Goal: Task Accomplishment & Management: Use online tool/utility

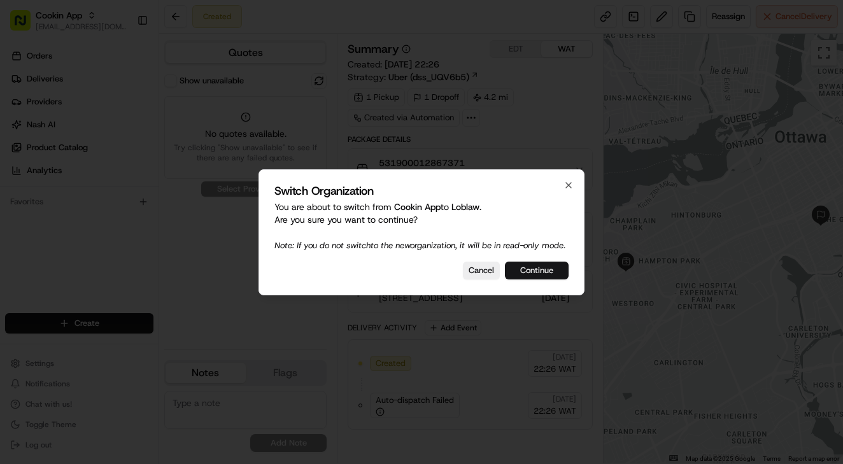
click at [535, 280] on button "Continue" at bounding box center [537, 271] width 64 height 18
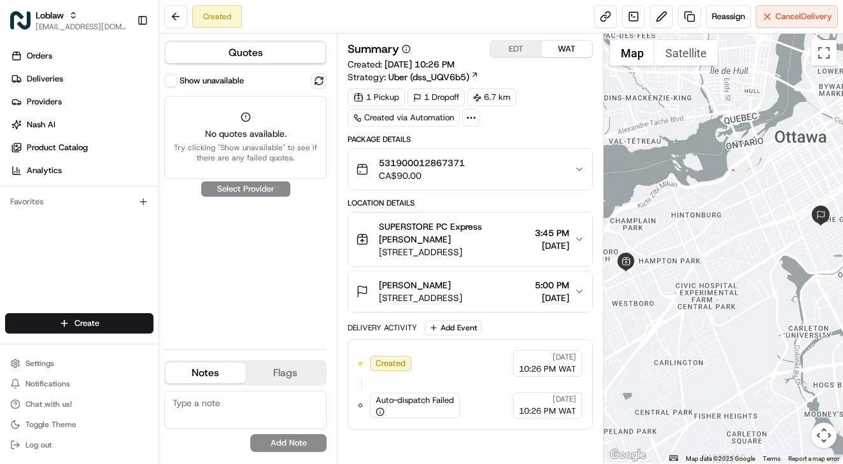
click at [173, 82] on button "Show unavailable" at bounding box center [170, 81] width 13 height 13
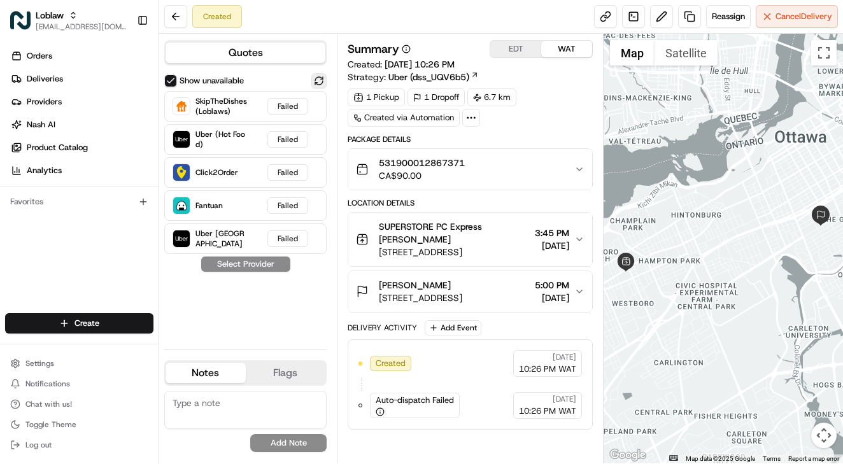
click at [320, 80] on button at bounding box center [319, 80] width 15 height 15
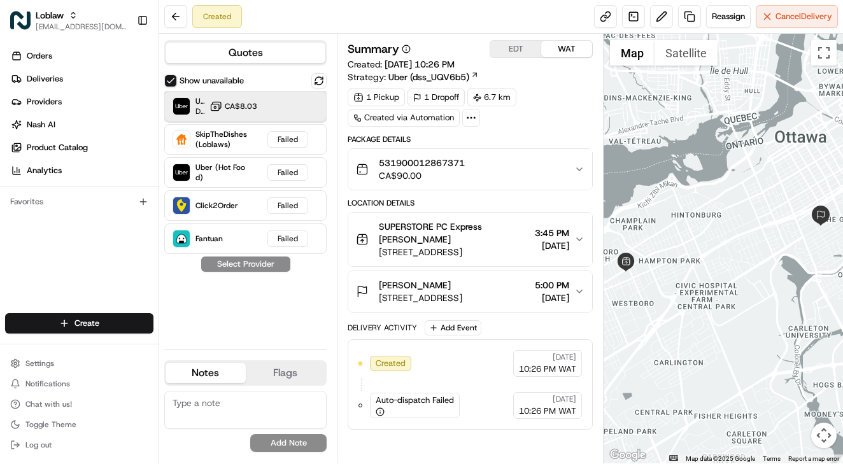
click at [261, 97] on div "Uber Canada Dropoff ETA 1 day CA$8.03" at bounding box center [245, 106] width 162 height 31
click at [243, 259] on button "Assign Provider" at bounding box center [246, 264] width 90 height 15
